Goal: Entertainment & Leisure: Browse casually

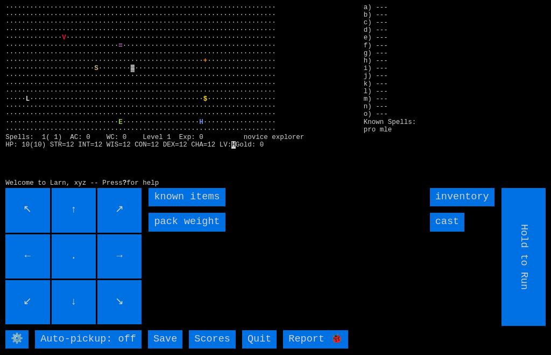
scroll to position [6, 2]
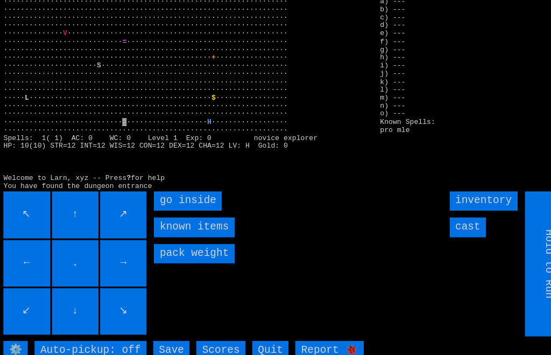
click at [159, 204] on inside "go inside" at bounding box center [181, 197] width 65 height 18
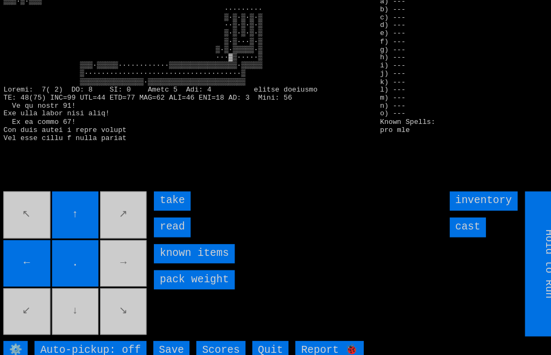
click at [157, 230] on input "read" at bounding box center [166, 222] width 34 height 18
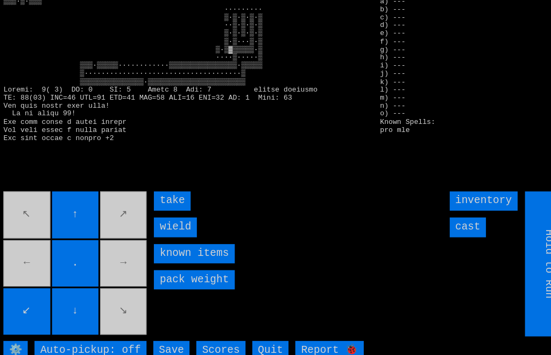
click at [154, 231] on input "wield" at bounding box center [169, 222] width 41 height 18
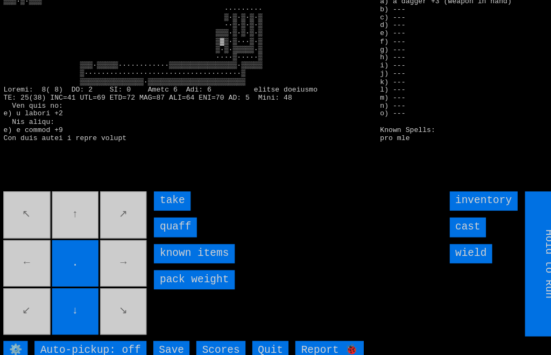
click at [159, 231] on input "quaff" at bounding box center [169, 222] width 41 height 18
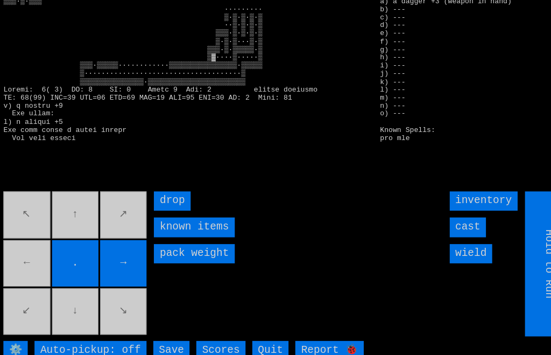
click at [36, 259] on movebuttons "↖ ↑ ↗ ← . → ↙ ↓ ↘" at bounding box center [74, 257] width 138 height 138
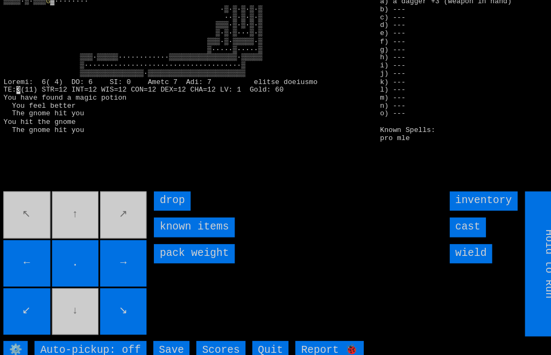
click at [448, 231] on input "cast" at bounding box center [447, 222] width 34 height 18
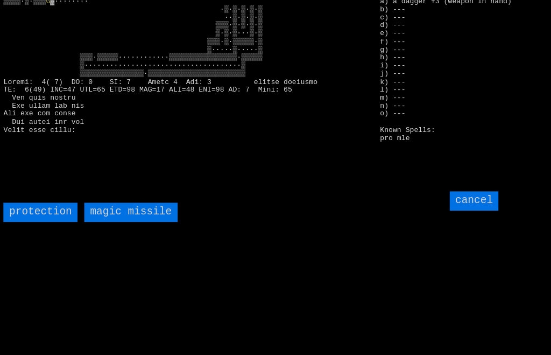
click at [104, 217] on missile "magic missile" at bounding box center [126, 208] width 88 height 18
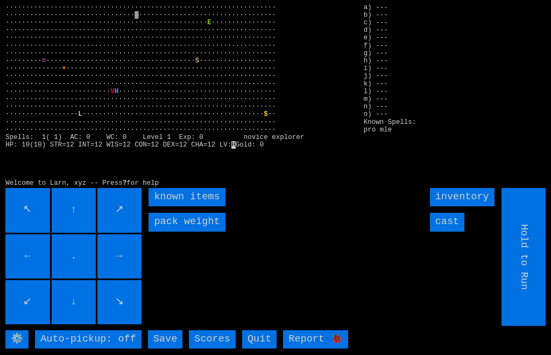
scroll to position [6, 2]
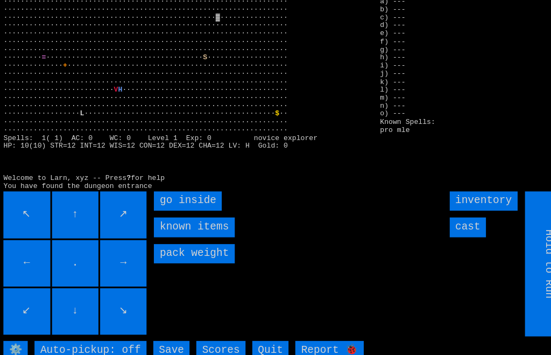
click at [157, 206] on inside "go inside" at bounding box center [181, 197] width 65 height 18
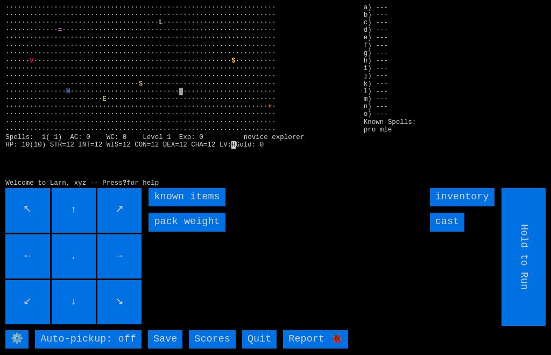
scroll to position [6, 2]
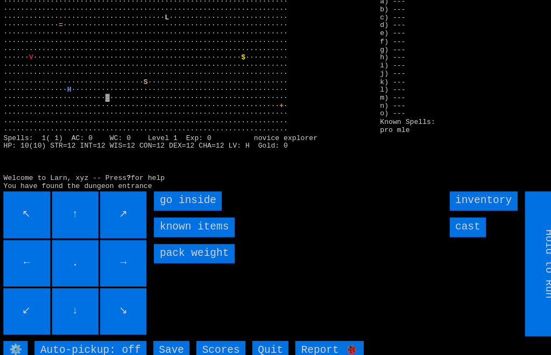
click at [159, 206] on inside "go inside" at bounding box center [181, 197] width 65 height 18
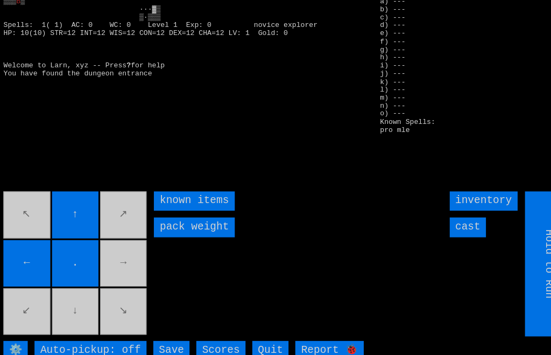
click at [114, 276] on movebuttons "↖ ↑ ↗ ← . → ↙ ↓ ↘" at bounding box center [74, 257] width 138 height 138
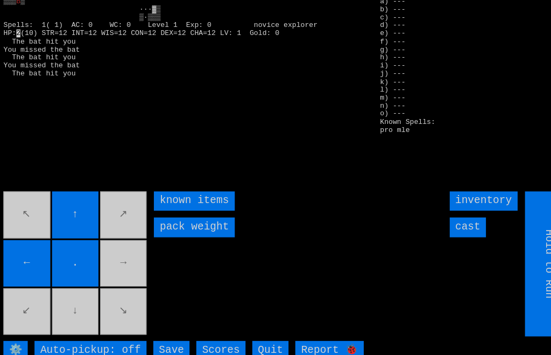
click at [451, 231] on input "cast" at bounding box center [447, 222] width 34 height 18
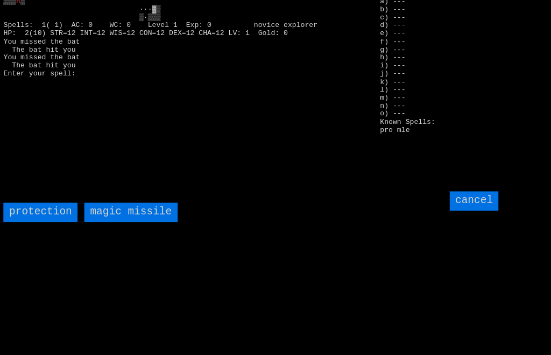
click at [103, 217] on missile "magic missile" at bounding box center [126, 208] width 88 height 18
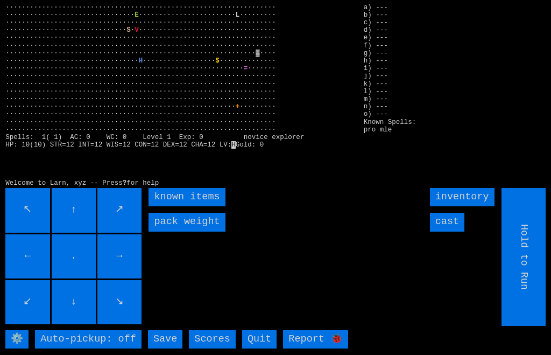
scroll to position [6, 2]
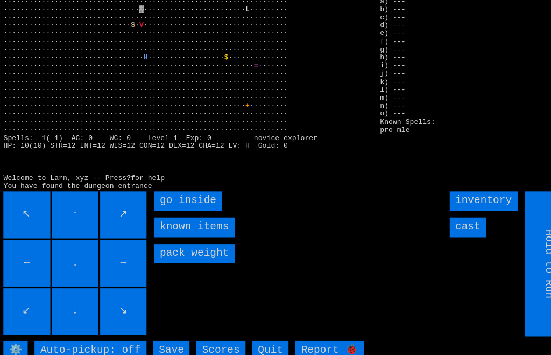
click at [150, 206] on inside "go inside" at bounding box center [181, 197] width 65 height 18
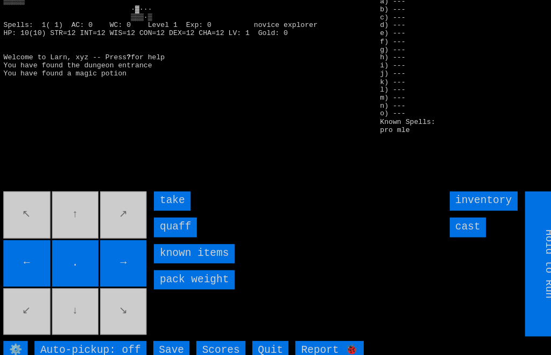
click at [157, 231] on input "quaff" at bounding box center [169, 222] width 41 height 18
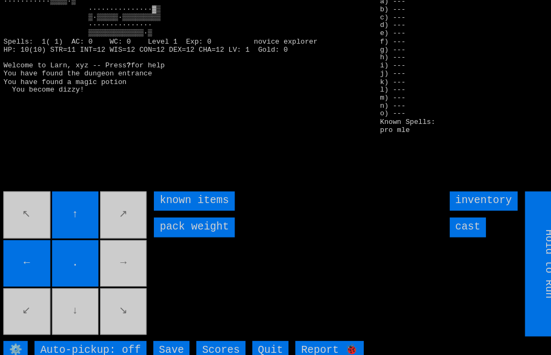
click at [119, 273] on movebuttons "↖ ↑ ↗ ← . → ↙ ↓ ↘" at bounding box center [74, 257] width 138 height 138
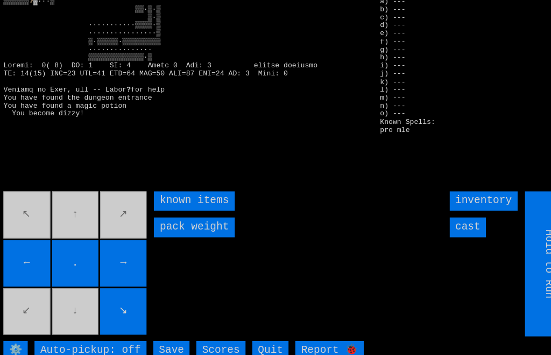
click at [81, 316] on movebuttons "↖ ↑ ↗ ← . → ↙ ↓ ↘" at bounding box center [74, 257] width 138 height 138
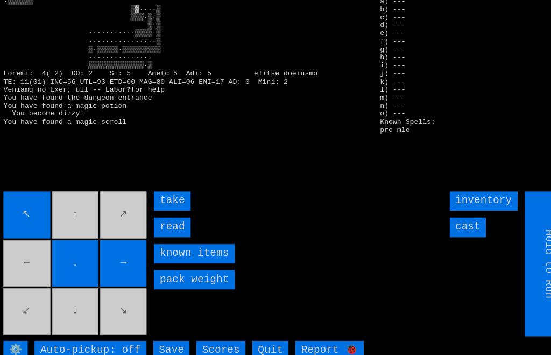
click at [156, 231] on input "read" at bounding box center [166, 222] width 34 height 18
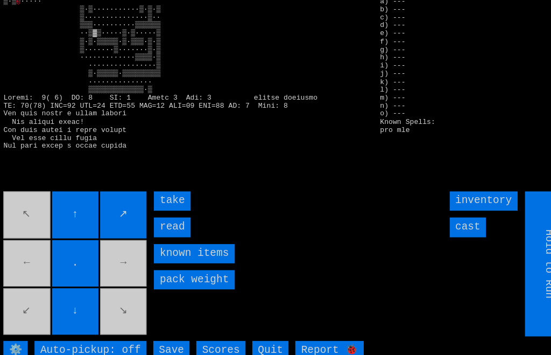
click at [156, 231] on input "read" at bounding box center [166, 222] width 34 height 18
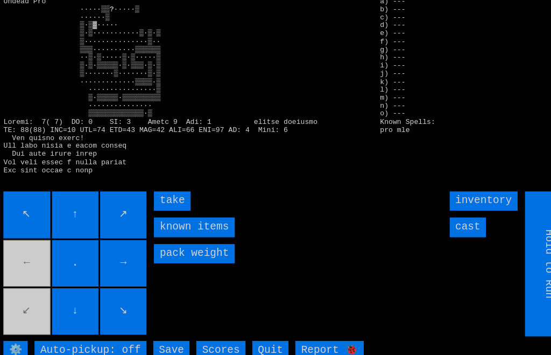
click at [160, 206] on input "take" at bounding box center [166, 197] width 34 height 18
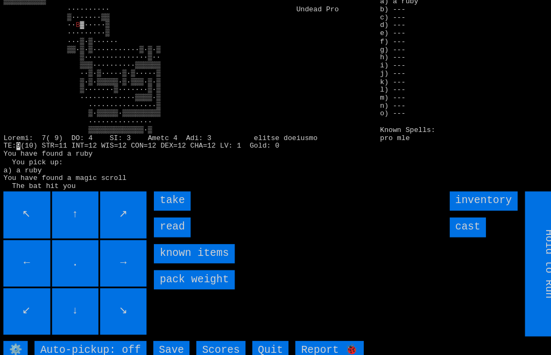
click at [159, 231] on input "read" at bounding box center [166, 222] width 34 height 18
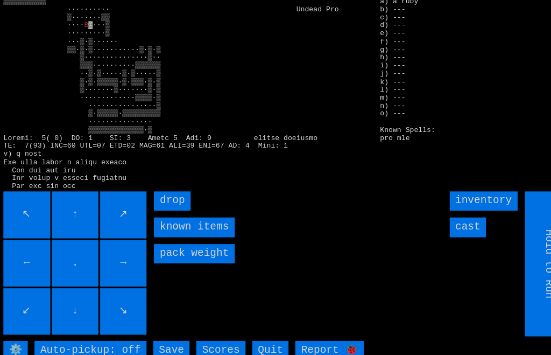
click at [139, 278] on input "→" at bounding box center [119, 256] width 44 height 44
click at [141, 282] on movebuttons "↖ ↑ ↗ ← . → ↙ ↓ ↘" at bounding box center [74, 257] width 138 height 138
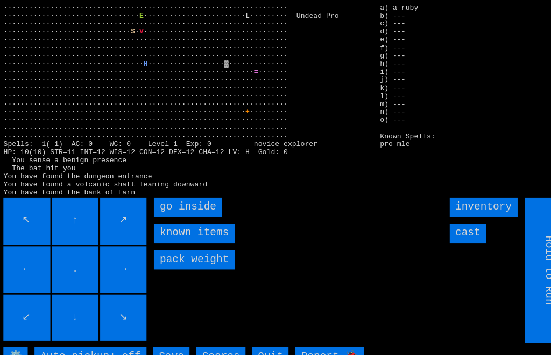
click at [159, 206] on inside "go inside" at bounding box center [181, 197] width 65 height 18
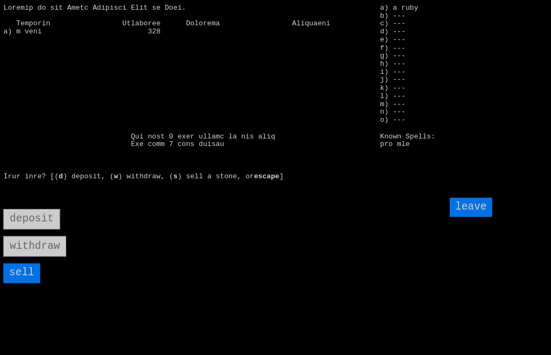
click at [22, 269] on input "sell" at bounding box center [22, 259] width 34 height 18
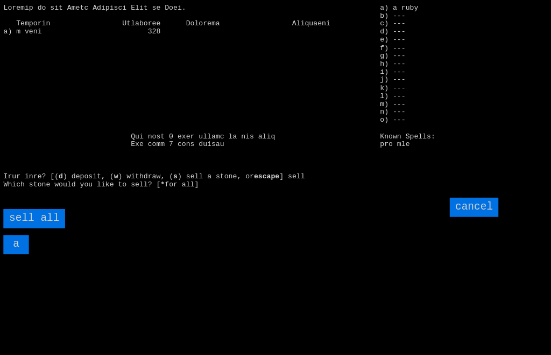
click at [32, 217] on all "sell all" at bounding box center [34, 208] width 59 height 18
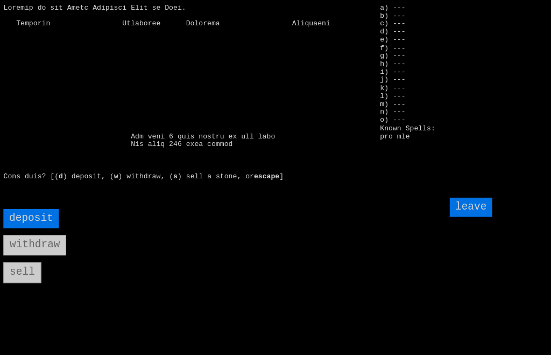
click at [452, 206] on input "leave" at bounding box center [450, 197] width 41 height 18
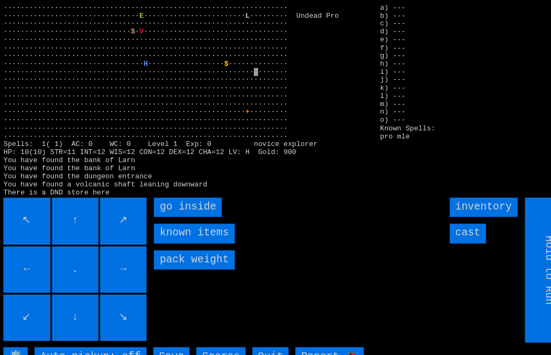
click at [161, 206] on inside "go inside" at bounding box center [181, 197] width 65 height 18
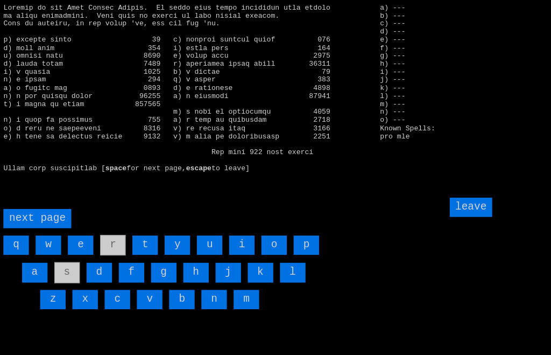
click at [33, 268] on input "a" at bounding box center [35, 259] width 24 height 18
click at [250, 268] on input "k" at bounding box center [250, 259] width 24 height 18
click at [457, 206] on input "leave" at bounding box center [450, 197] width 41 height 18
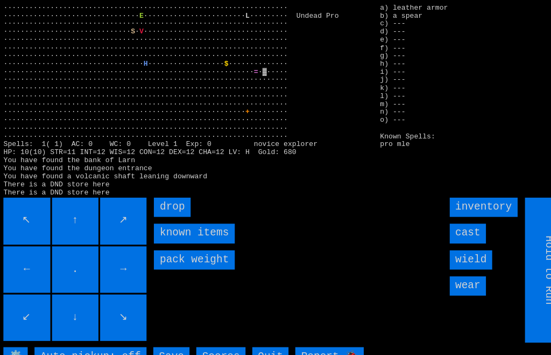
click at [458, 281] on input "wear" at bounding box center [447, 272] width 34 height 18
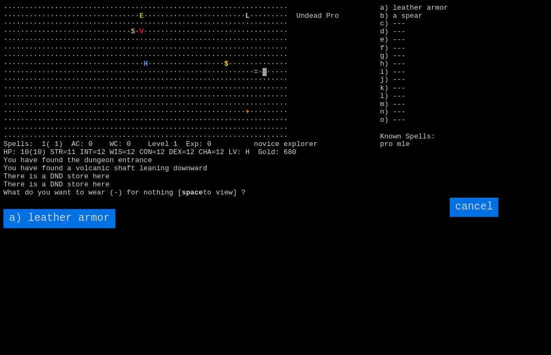
click at [32, 217] on armor "a) leather armor" at bounding box center [58, 208] width 107 height 18
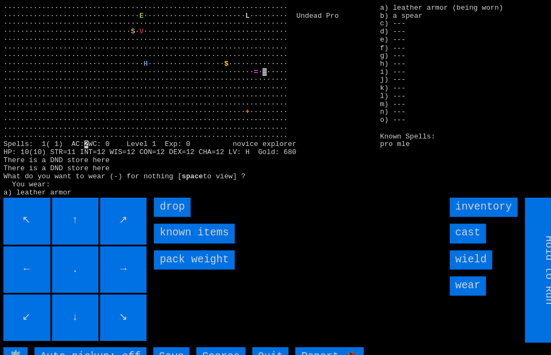
click at [465, 256] on input "wield" at bounding box center [450, 247] width 41 height 18
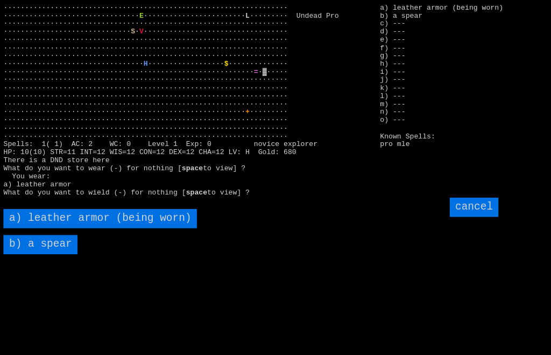
click at [43, 242] on spear "b) a spear" at bounding box center [40, 232] width 71 height 18
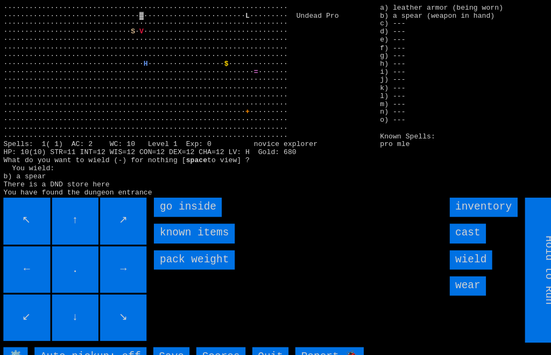
click at [159, 206] on inside "go inside" at bounding box center [181, 197] width 65 height 18
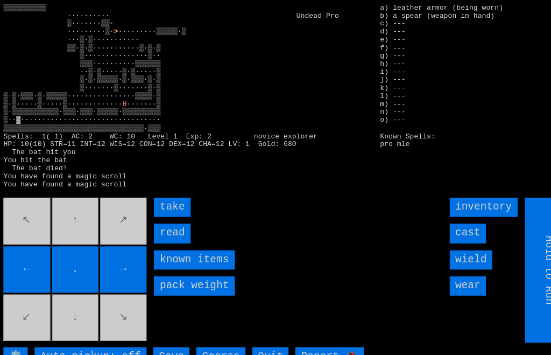
click at [158, 231] on input "read" at bounding box center [166, 222] width 34 height 18
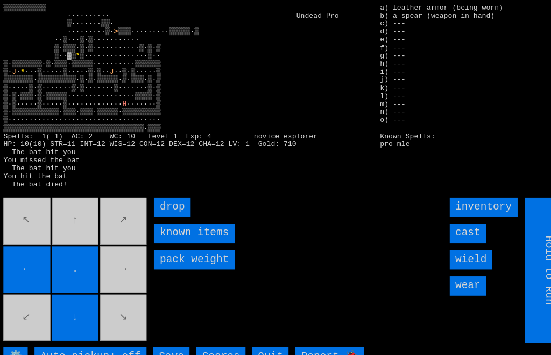
click at [67, 226] on movebuttons "↖ ↑ ↗ ← . → ↙ ↓ ↘" at bounding box center [74, 257] width 138 height 138
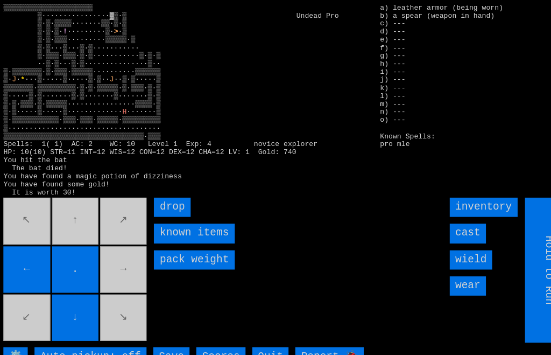
click at [116, 268] on movebuttons "↖ ↑ ↗ ← . → ↙ ↓ ↘" at bounding box center [74, 257] width 138 height 138
click at [116, 266] on movebuttons "↖ ↑ ↗ ← . → ↙ ↓ ↘" at bounding box center [74, 257] width 138 height 138
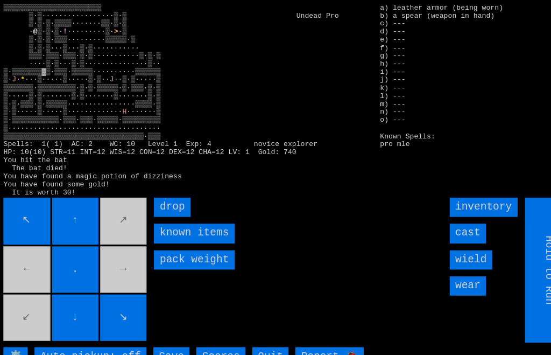
click at [32, 265] on movebuttons "↖ ↑ ↗ ← . → ↙ ↓ ↘" at bounding box center [74, 257] width 138 height 138
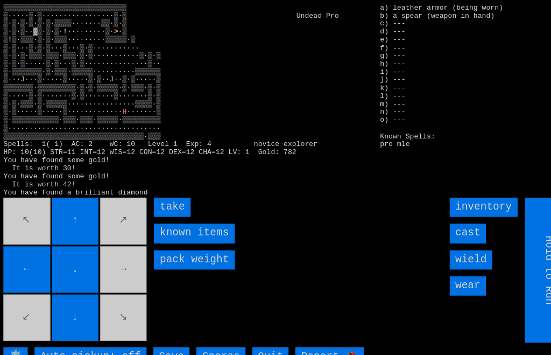
click at [159, 206] on input "take" at bounding box center [166, 197] width 34 height 18
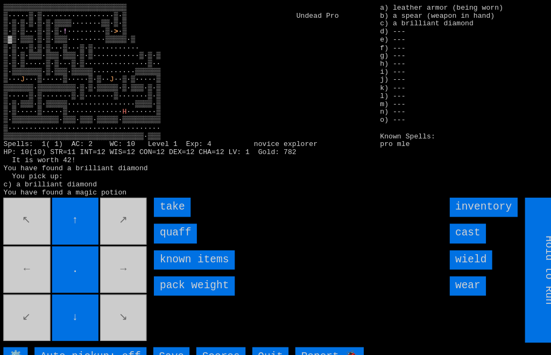
click at [160, 231] on input "quaff" at bounding box center [169, 222] width 41 height 18
